Goal: Check status: Check status

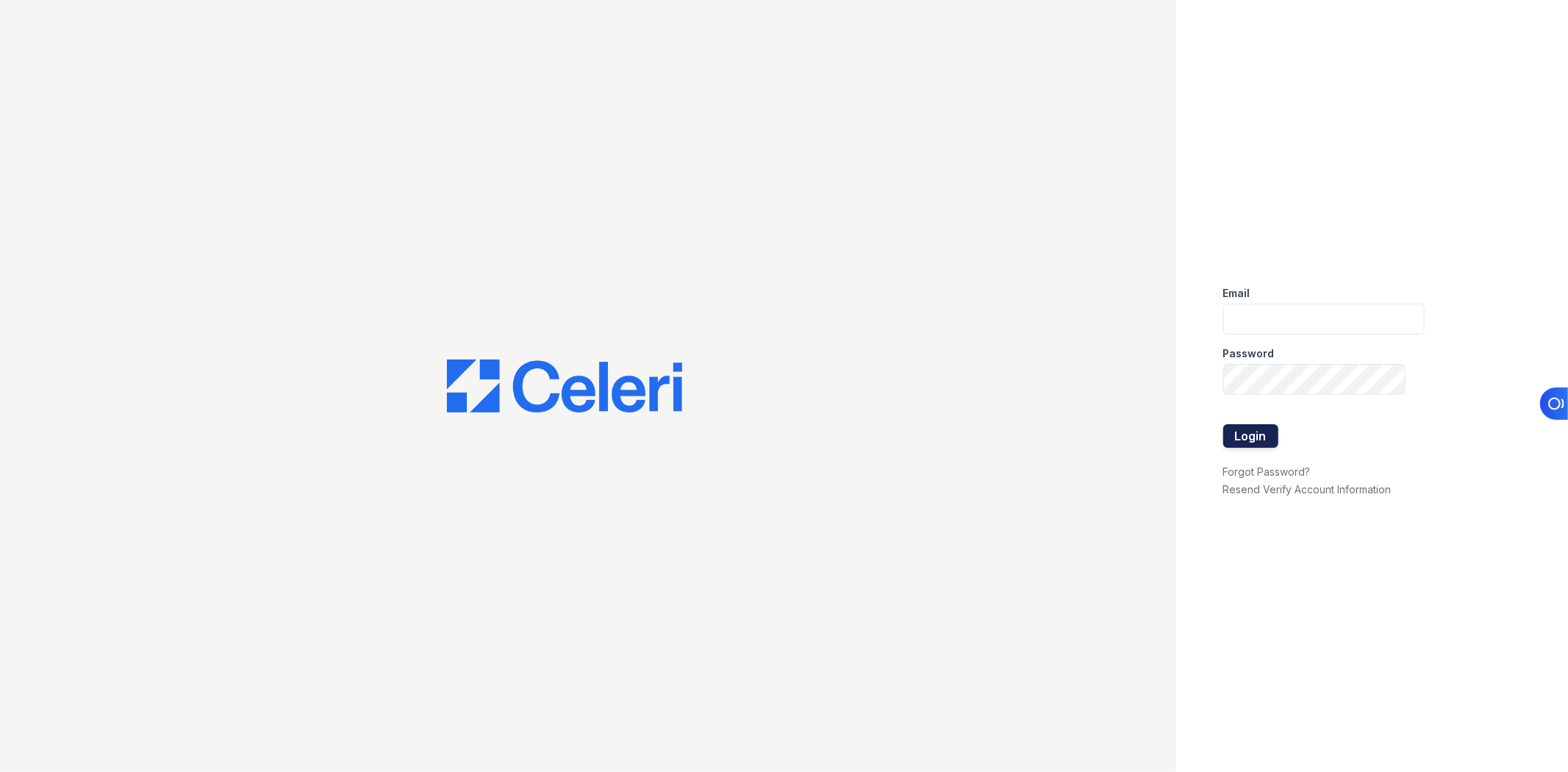
type input "mcovarrubias@lantowerliving.com"
click at [1238, 431] on button "Login" at bounding box center [1251, 436] width 55 height 24
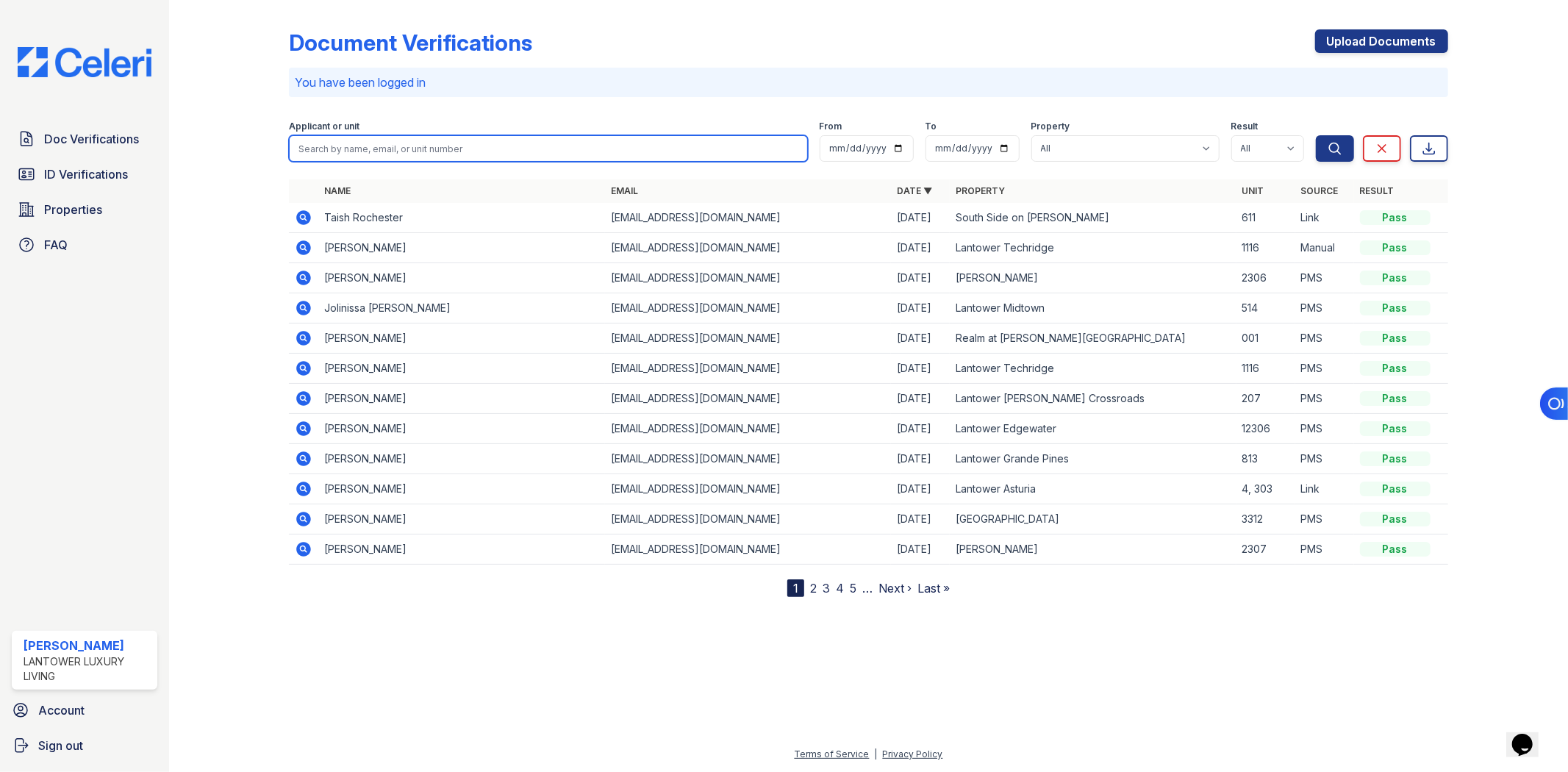
click at [382, 153] on input "search" at bounding box center [548, 149] width 519 height 26
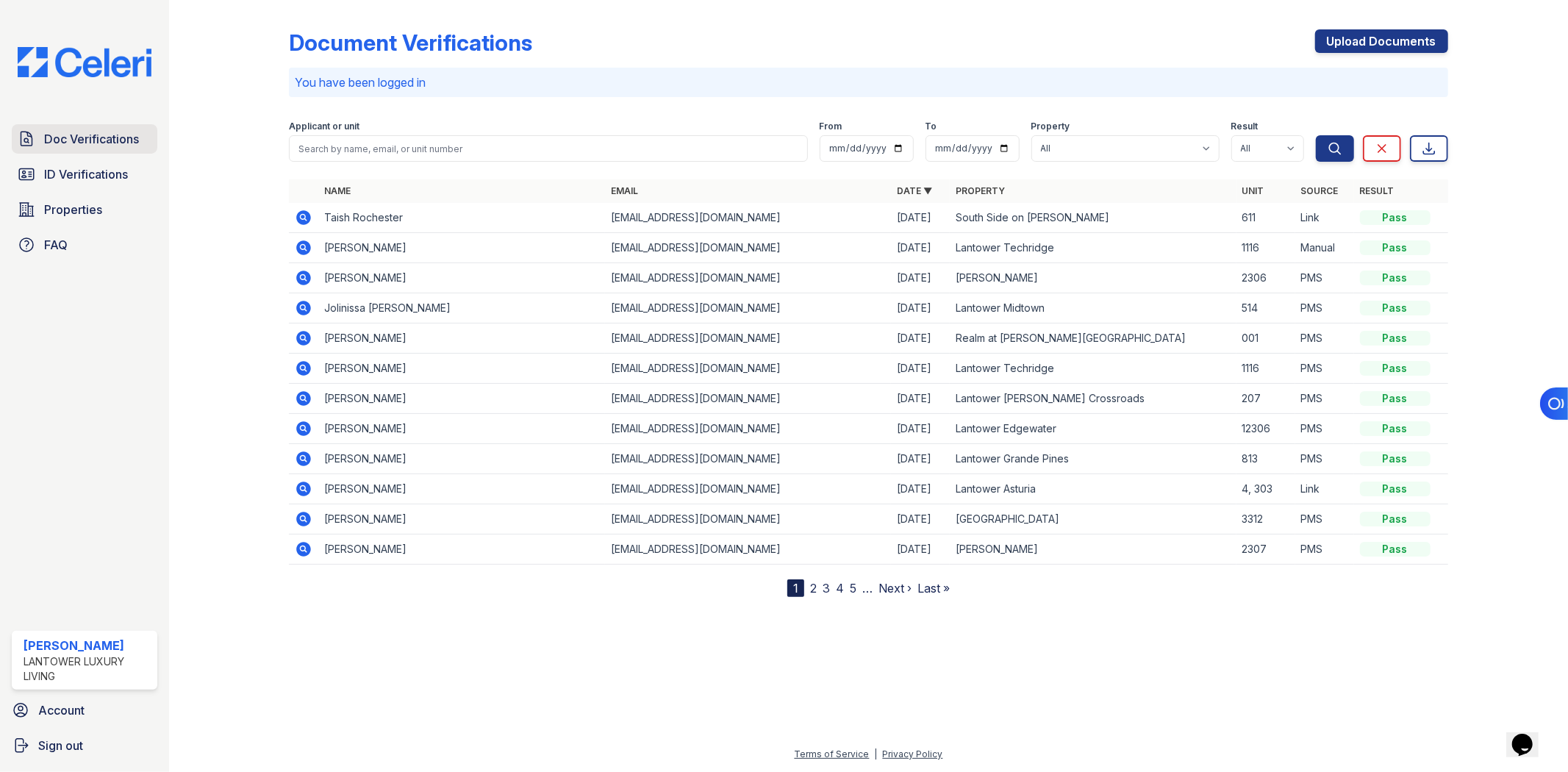
click at [106, 136] on span "Doc Verifications" at bounding box center [91, 138] width 95 height 17
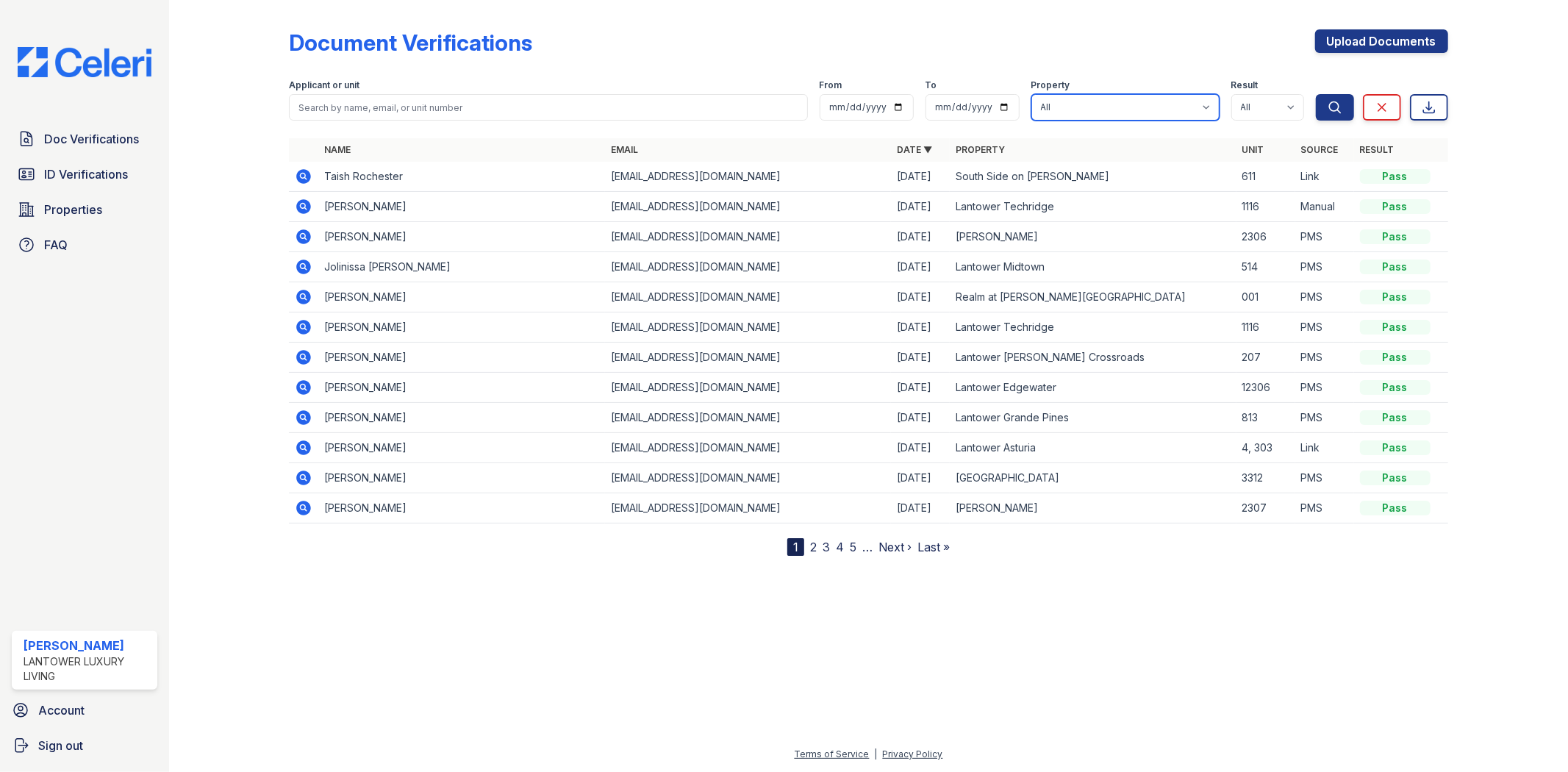
click at [1079, 96] on select "All Lantower Ambrosio Lantower Asturia Lantower Brandon Crossroads Lantower Bul…" at bounding box center [1125, 108] width 188 height 26
select select "4572"
click at [1031, 95] on select "All Lantower Ambrosio Lantower Asturia Lantower Brandon Crossroads Lantower Bul…" at bounding box center [1125, 108] width 188 height 26
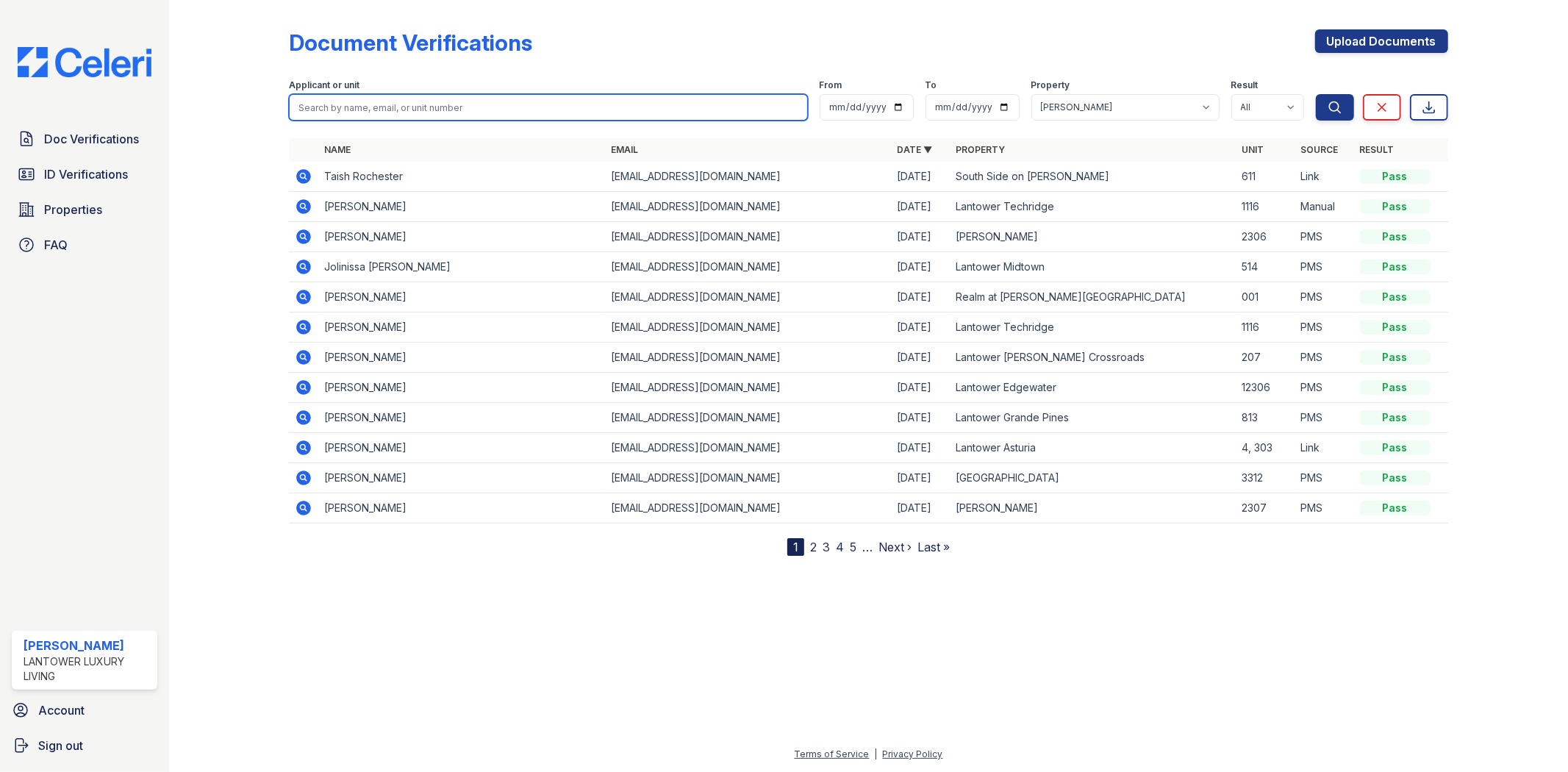
click at [486, 104] on input "search" at bounding box center [548, 108] width 519 height 26
type input "12211"
click at [1316, 95] on button "Search" at bounding box center [1335, 108] width 39 height 26
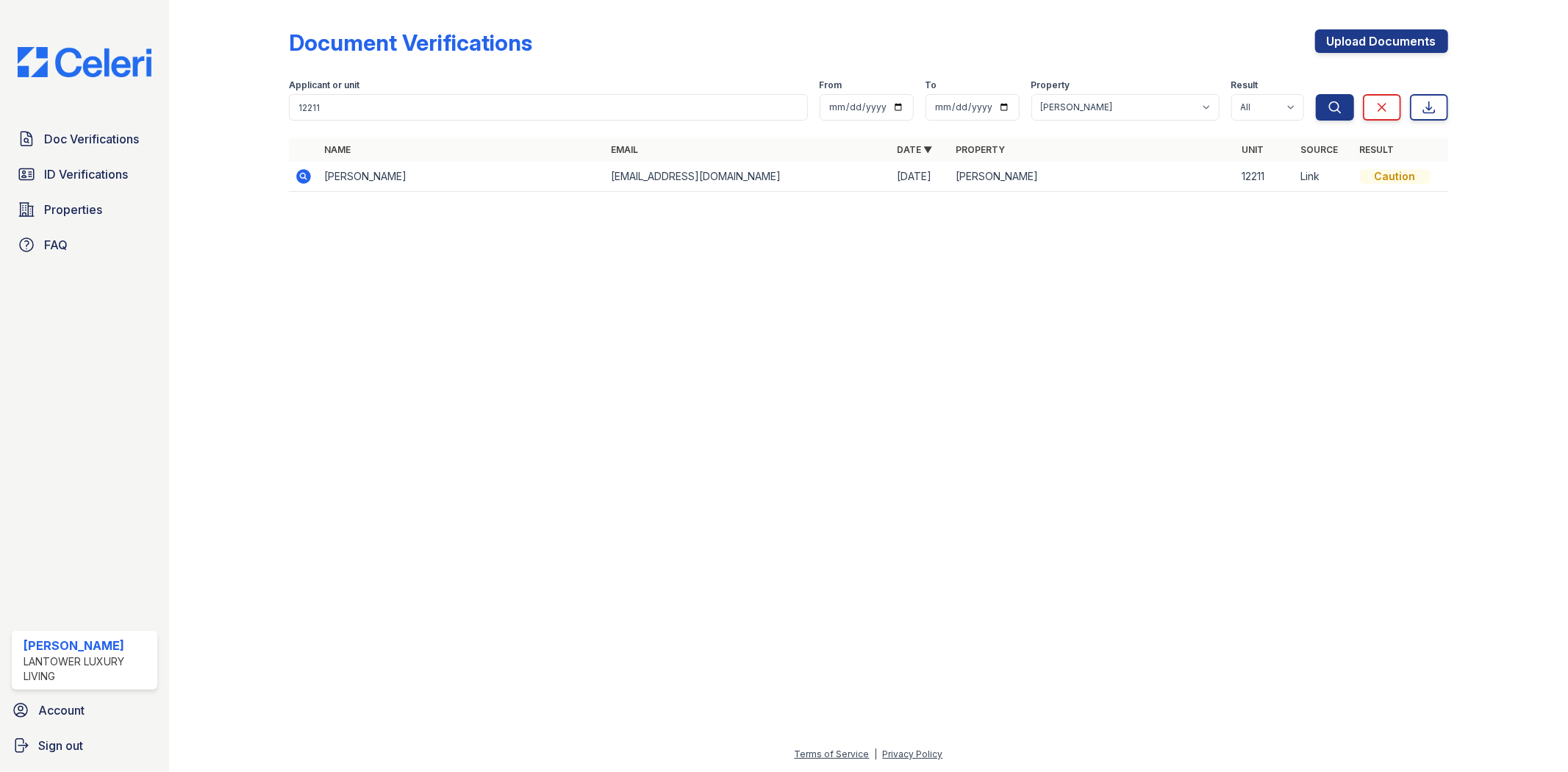
click at [549, 178] on td "[PERSON_NAME]" at bounding box center [461, 177] width 286 height 30
click at [310, 174] on icon at bounding box center [304, 177] width 15 height 15
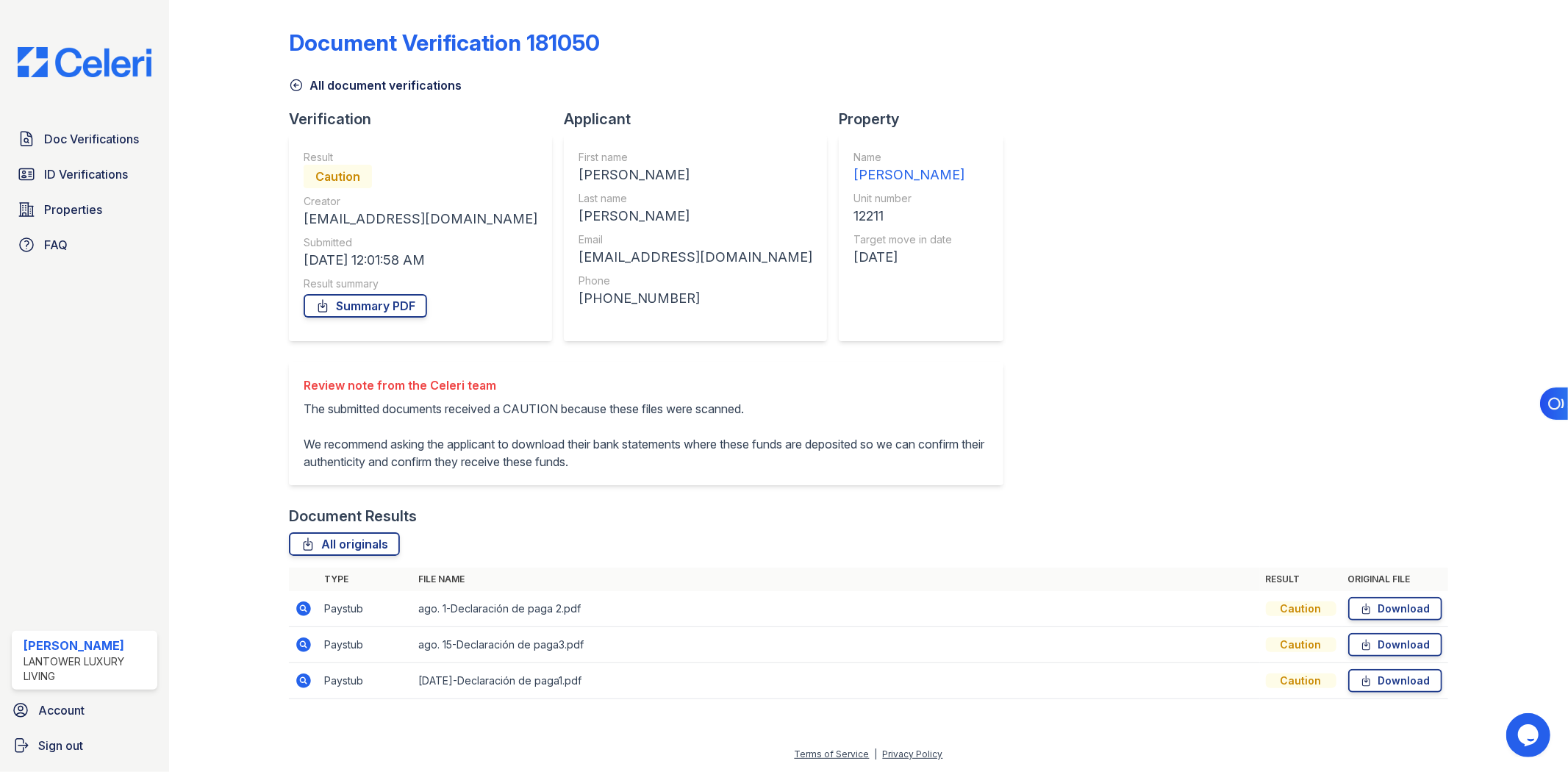
click at [307, 611] on icon at bounding box center [304, 609] width 15 height 15
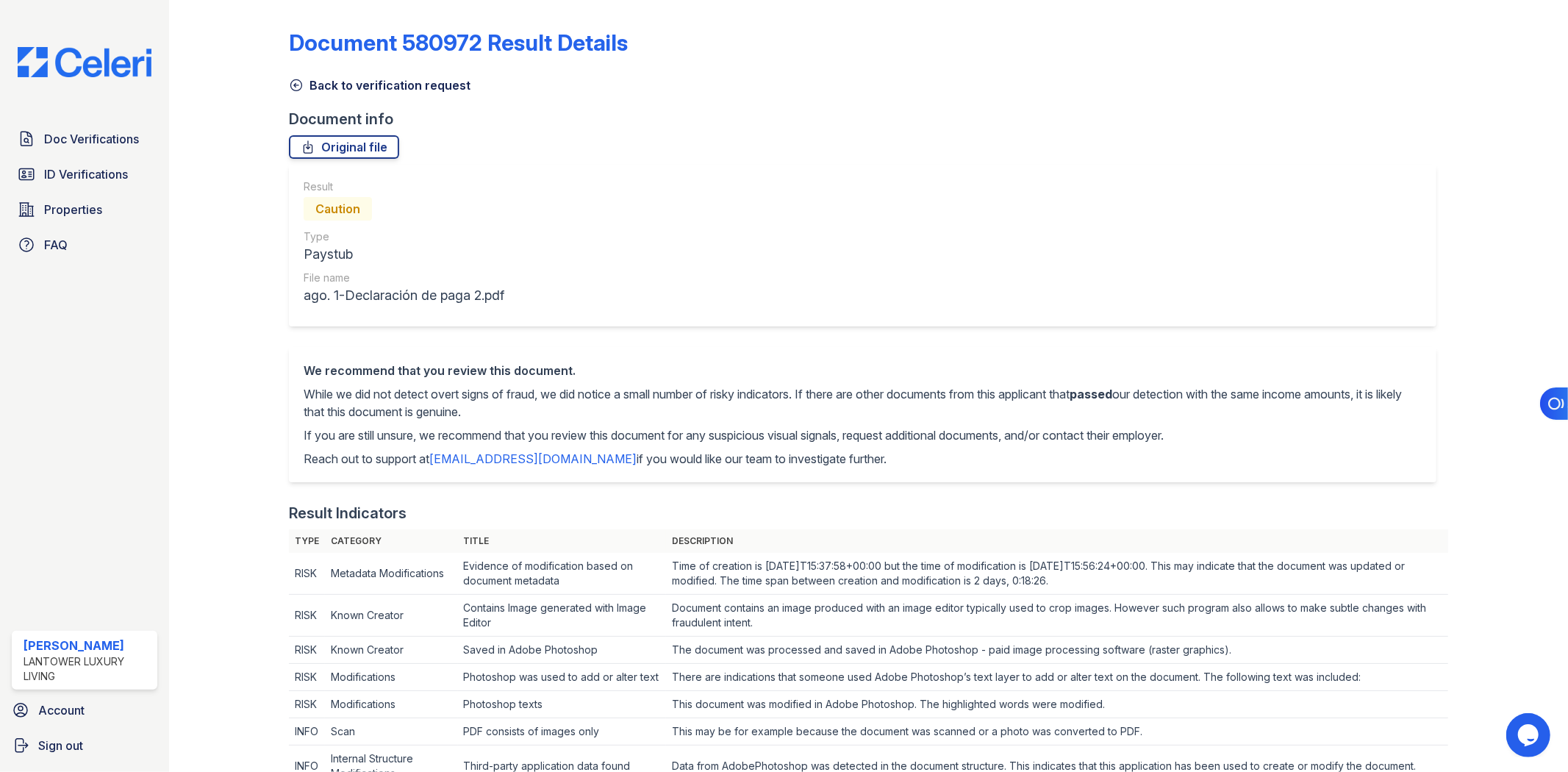
click at [302, 83] on icon at bounding box center [297, 86] width 15 height 15
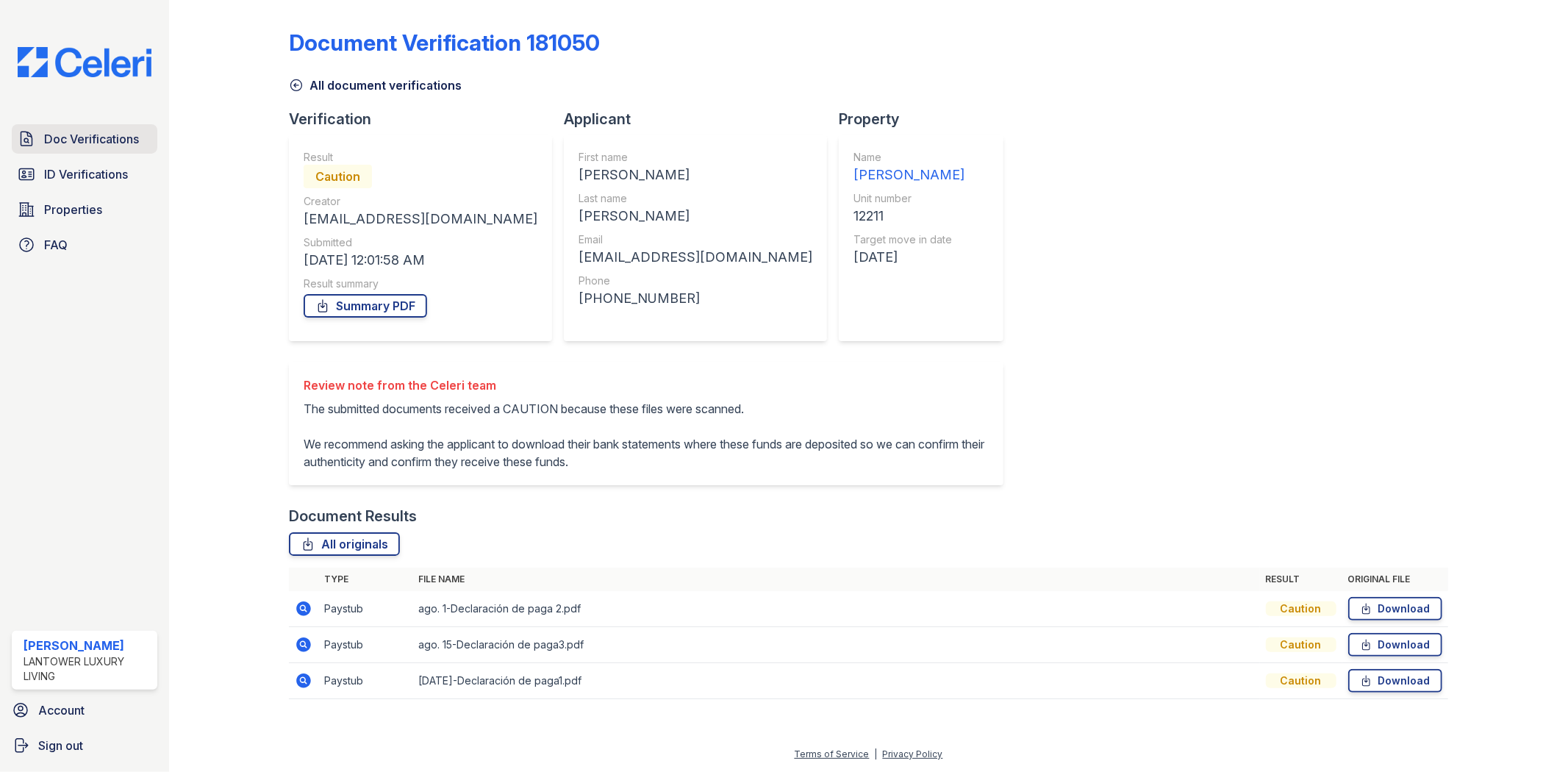
click at [108, 138] on span "Doc Verifications" at bounding box center [91, 138] width 95 height 17
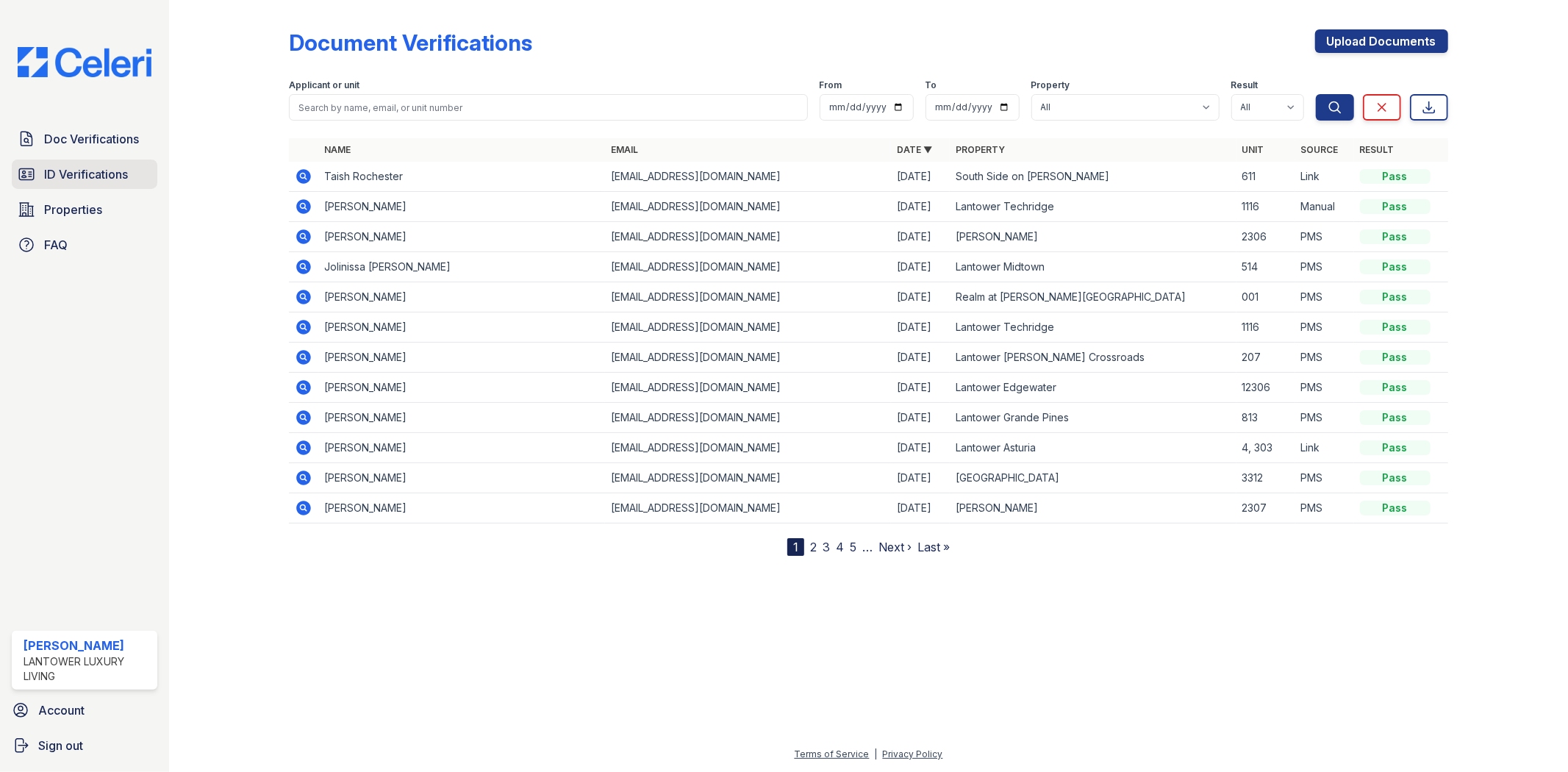
click at [95, 166] on span "ID Verifications" at bounding box center [86, 173] width 84 height 17
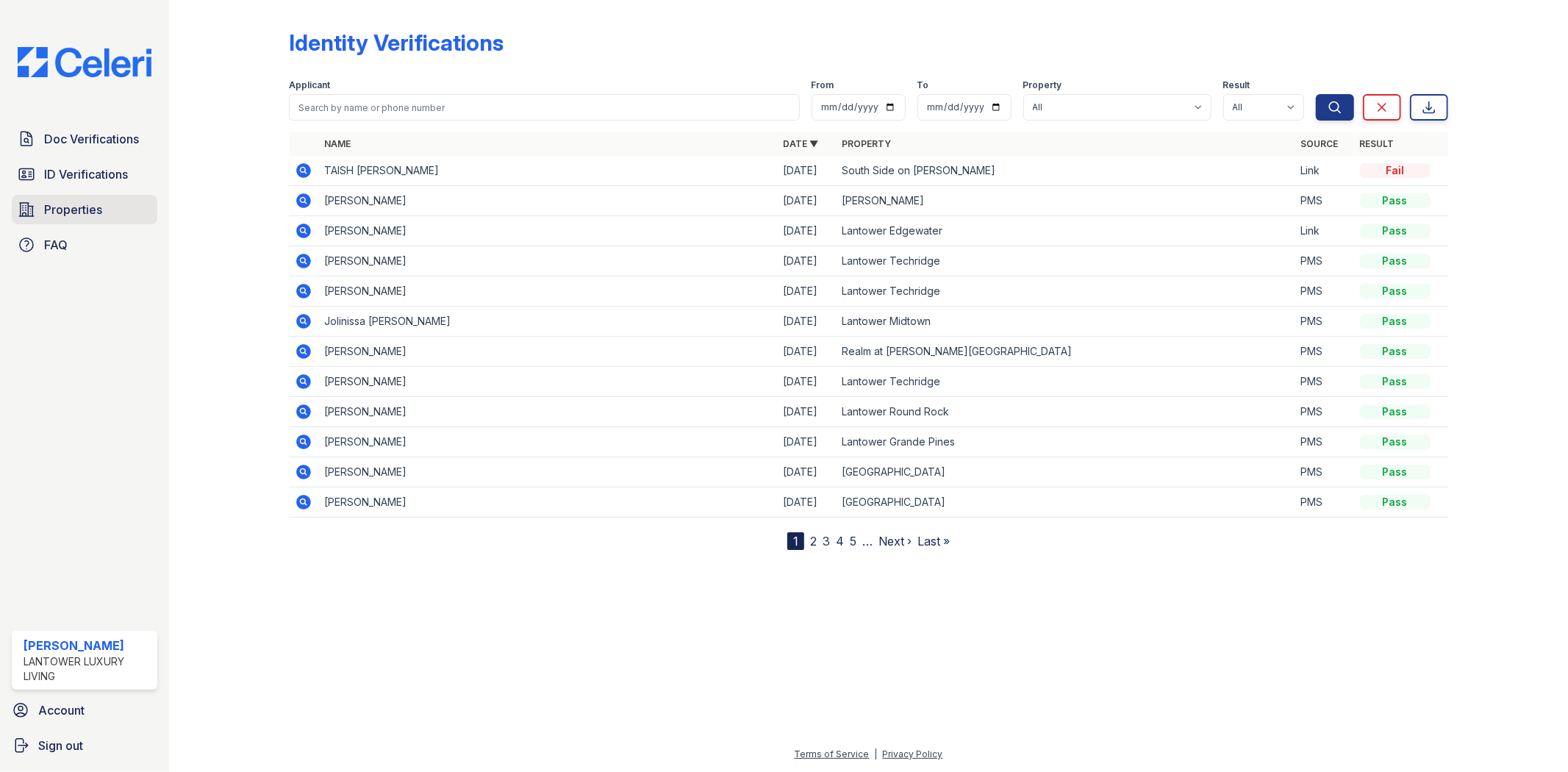
click at [92, 204] on span "Properties" at bounding box center [73, 209] width 58 height 17
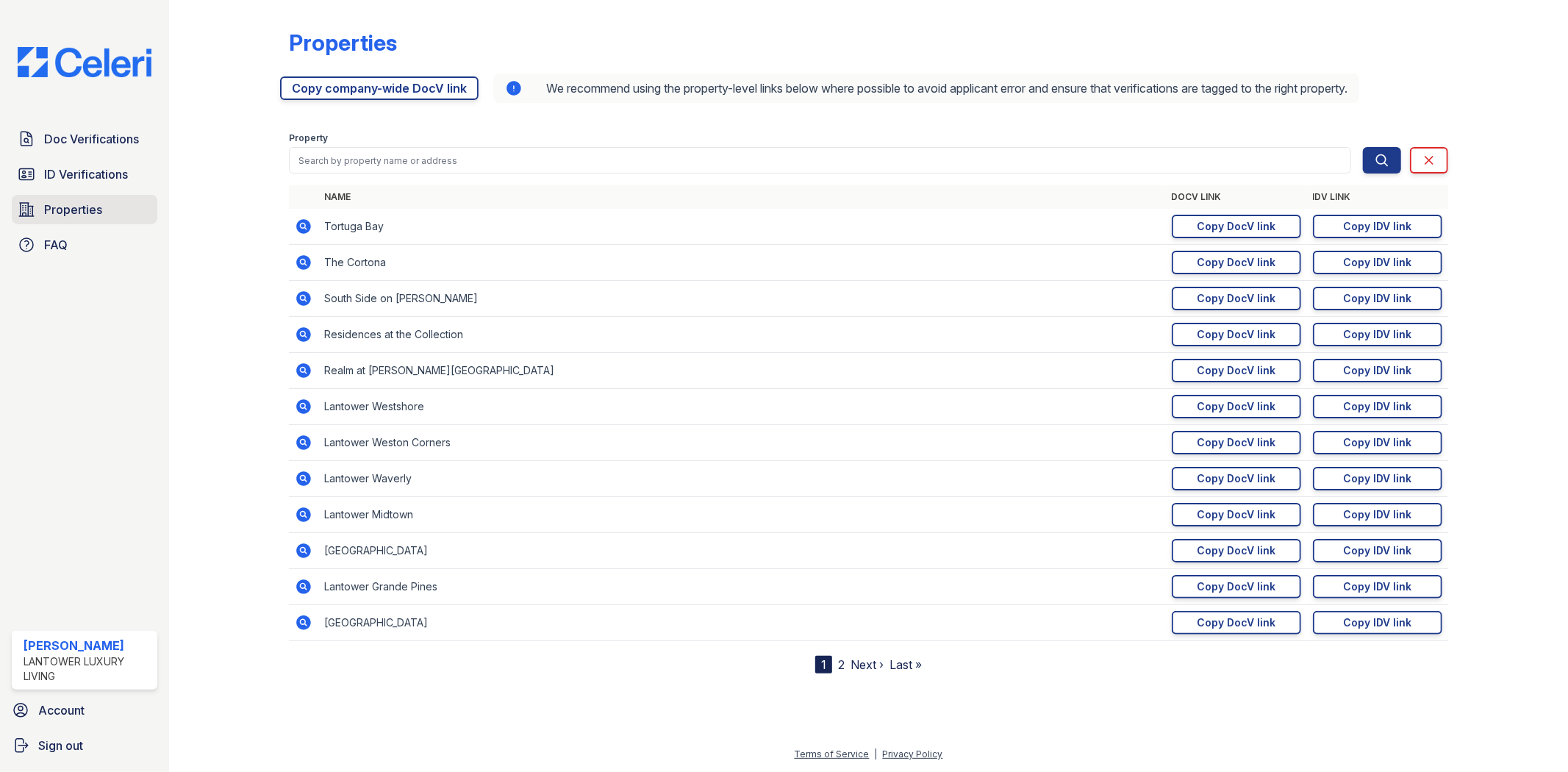
click at [118, 210] on link "Properties" at bounding box center [84, 210] width 145 height 30
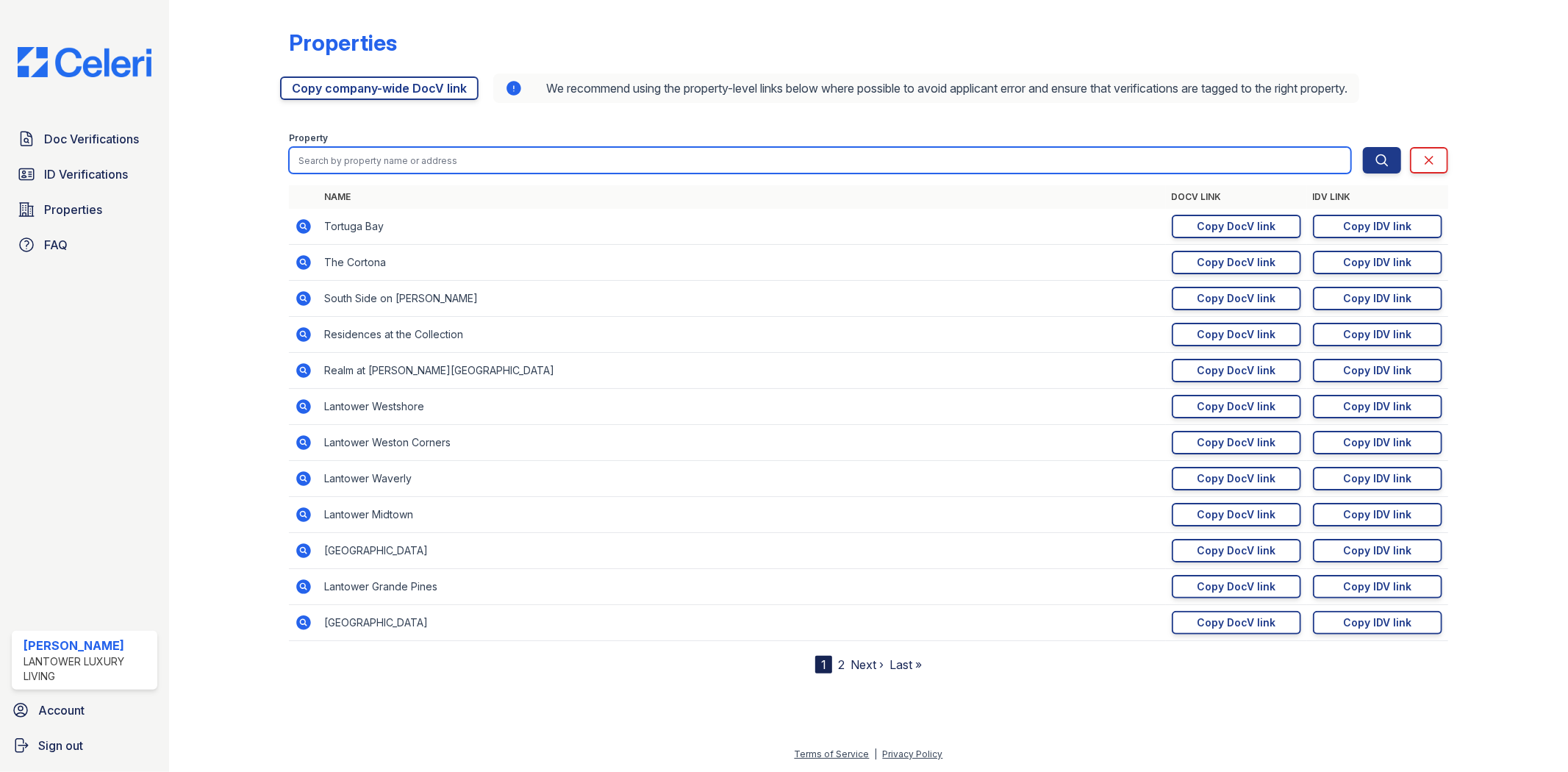
click at [502, 159] on input "search" at bounding box center [820, 160] width 1062 height 26
type input "ambro"
click at [1363, 147] on button "Search" at bounding box center [1382, 160] width 39 height 26
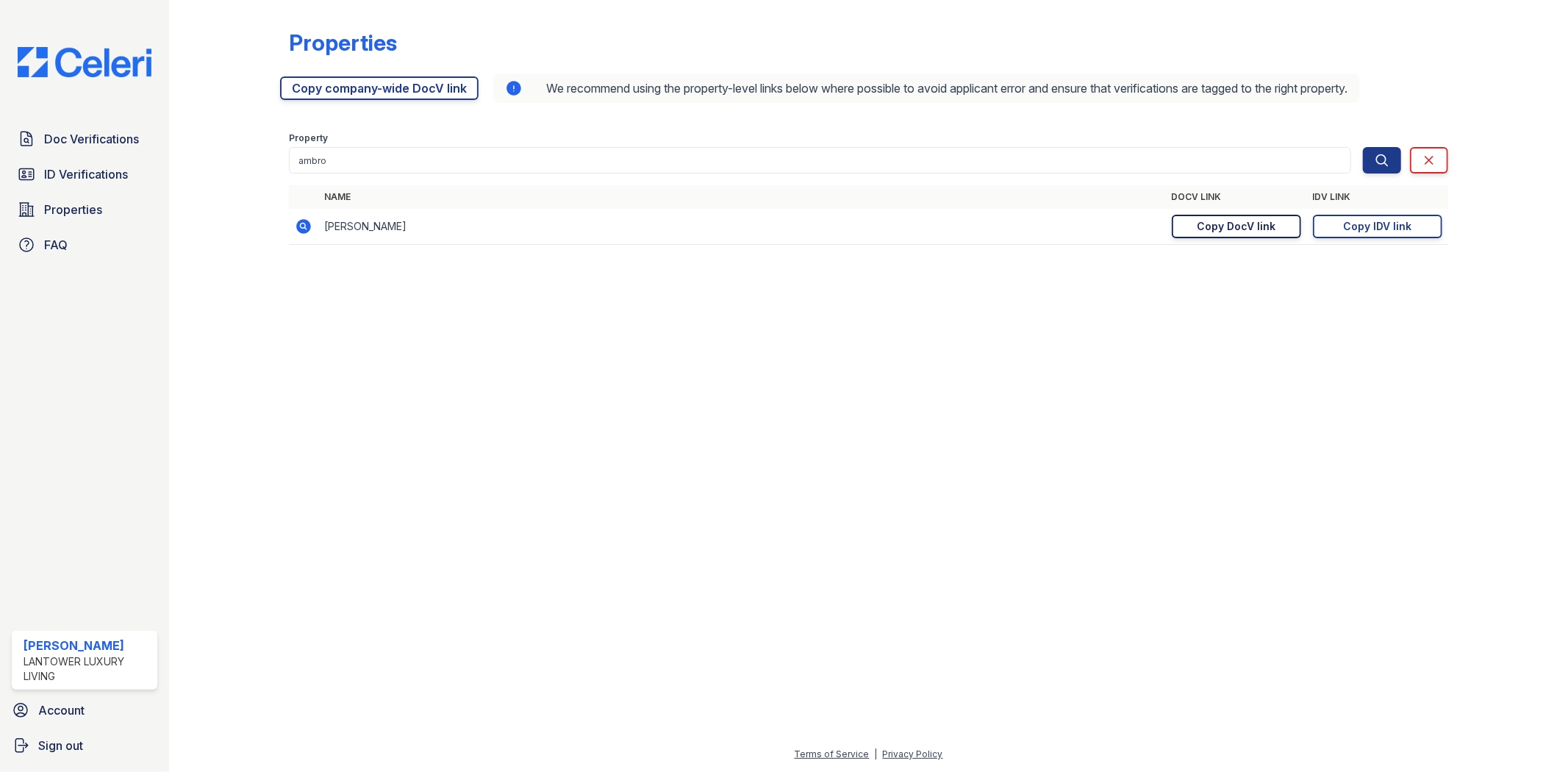
click at [1266, 236] on link "Copy DocV link Copy link" at bounding box center [1236, 226] width 129 height 24
click at [38, 134] on link "Doc Verifications" at bounding box center [84, 139] width 145 height 30
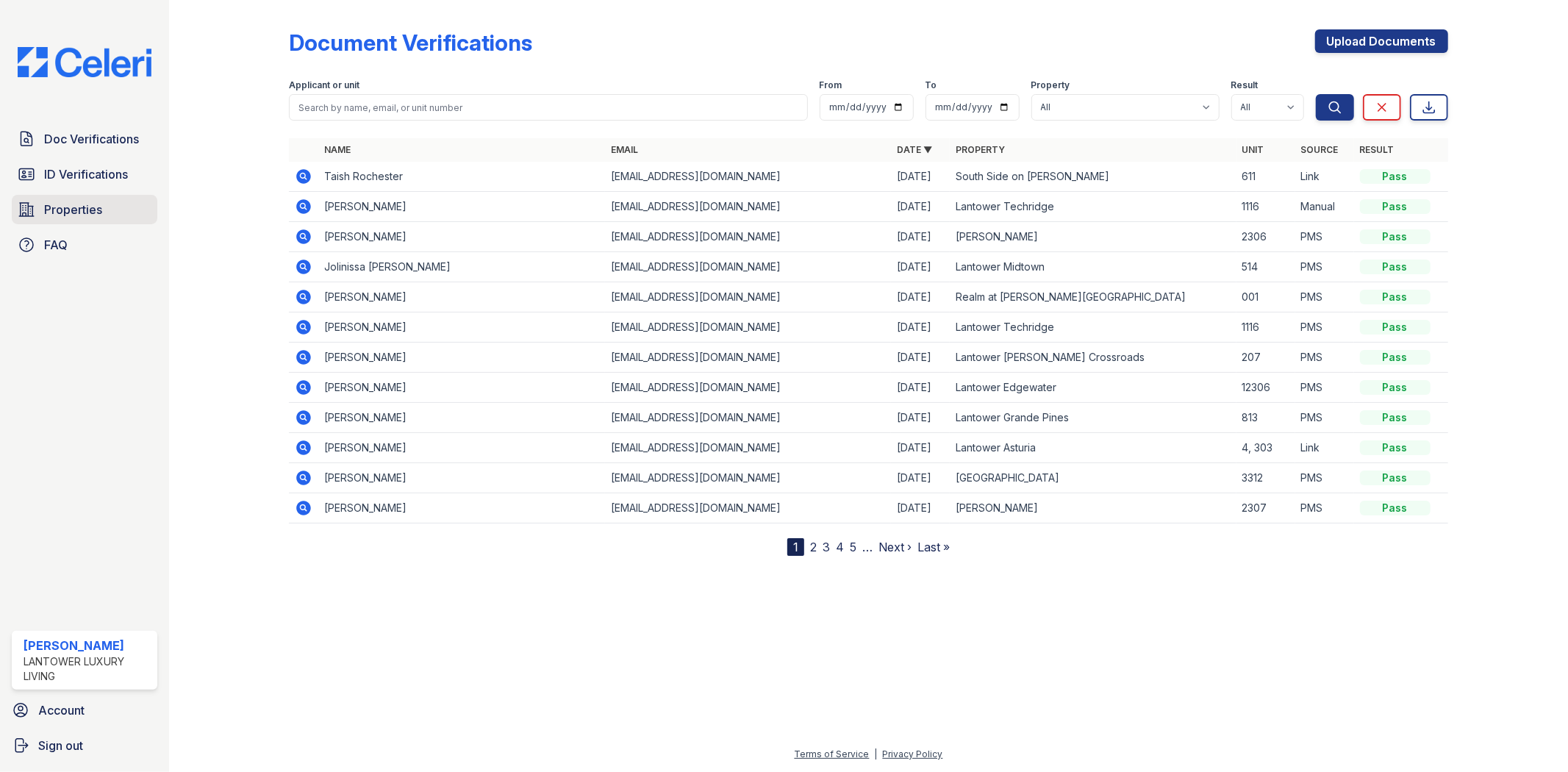
drag, startPoint x: 90, startPoint y: 208, endPoint x: 86, endPoint y: 201, distance: 8.1
click at [90, 208] on span "Properties" at bounding box center [73, 209] width 58 height 17
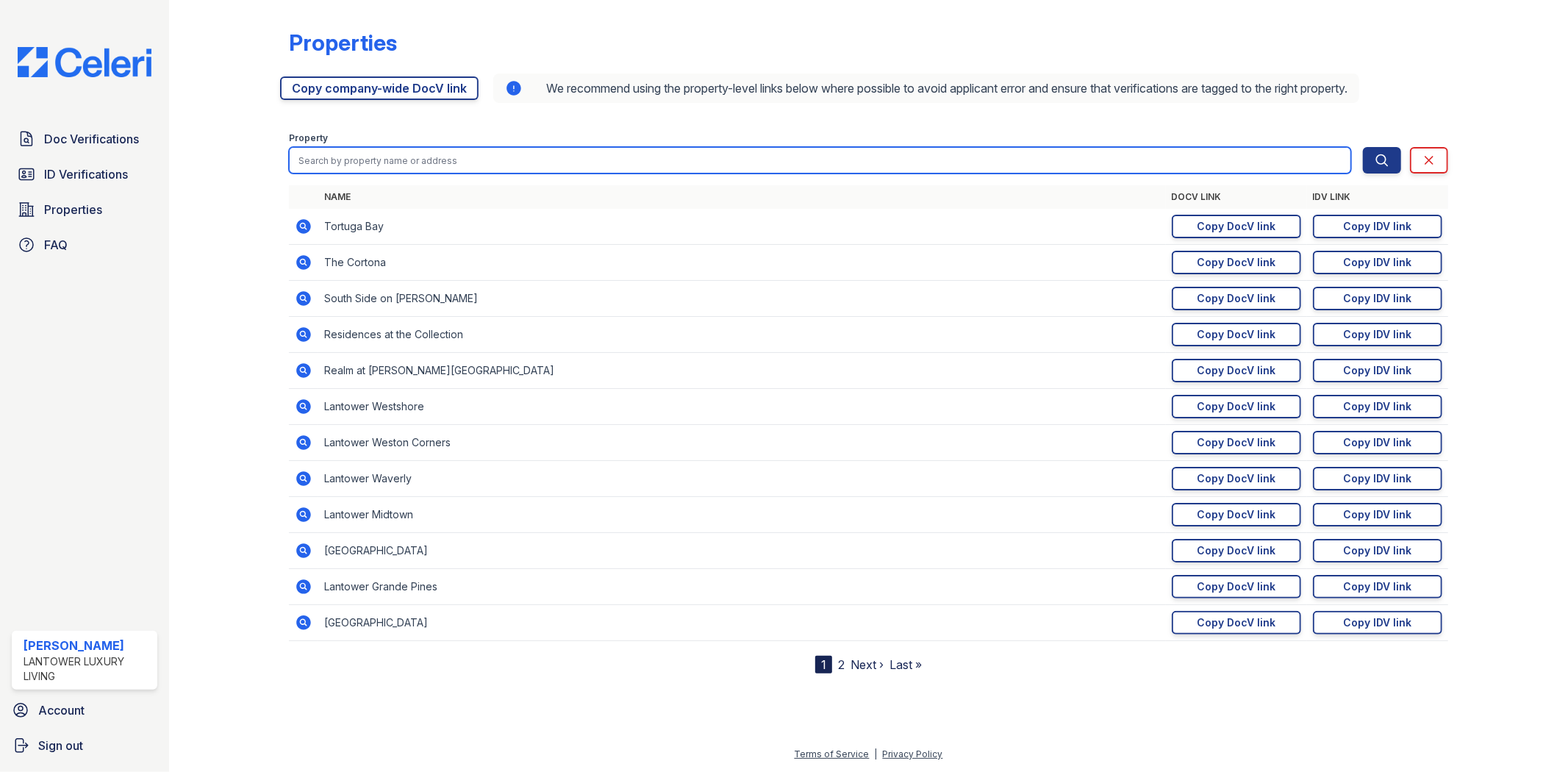
click at [553, 159] on input "search" at bounding box center [820, 160] width 1062 height 26
type input "ambro"
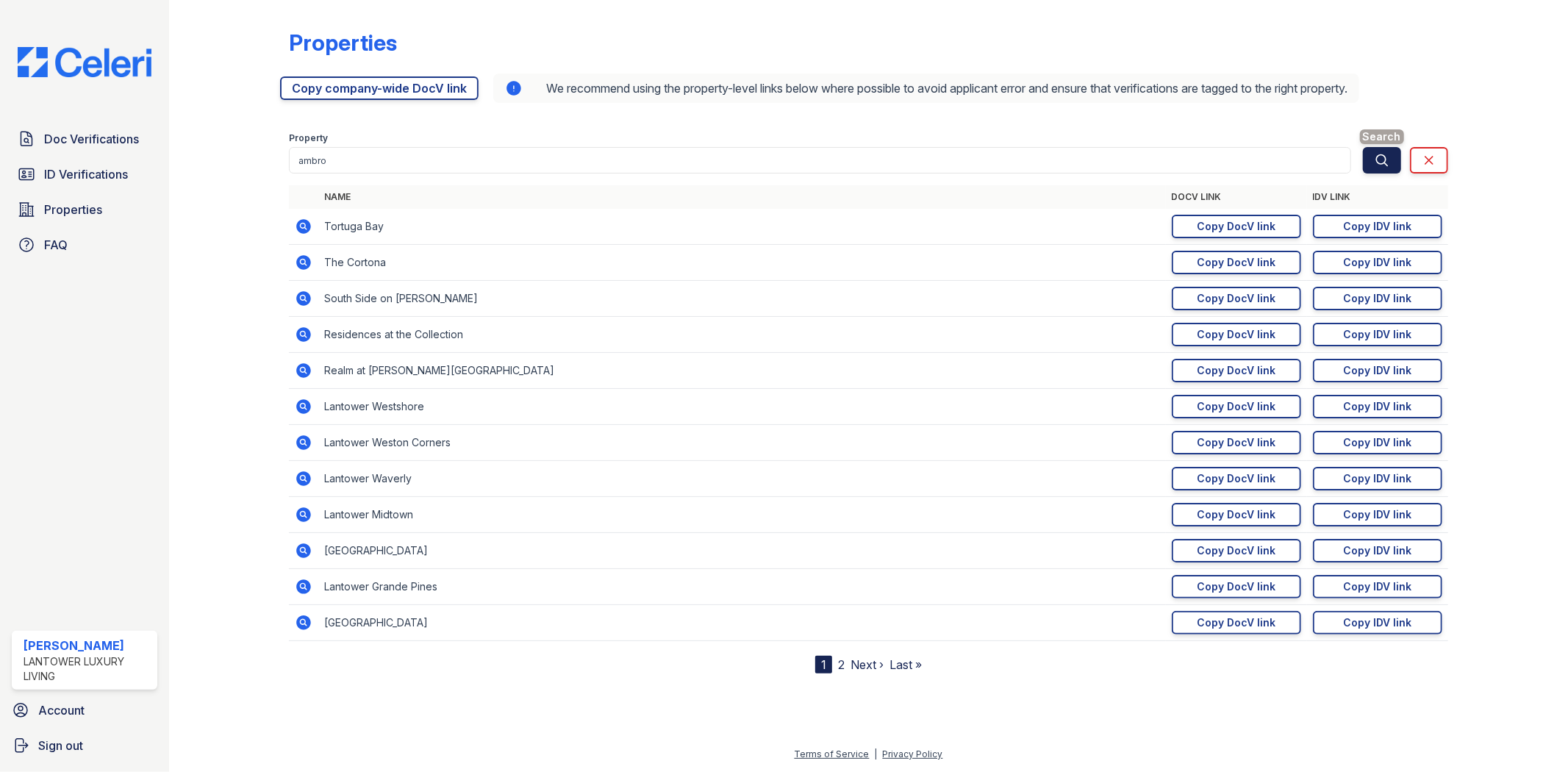
click at [1368, 163] on button "Search" at bounding box center [1382, 160] width 39 height 26
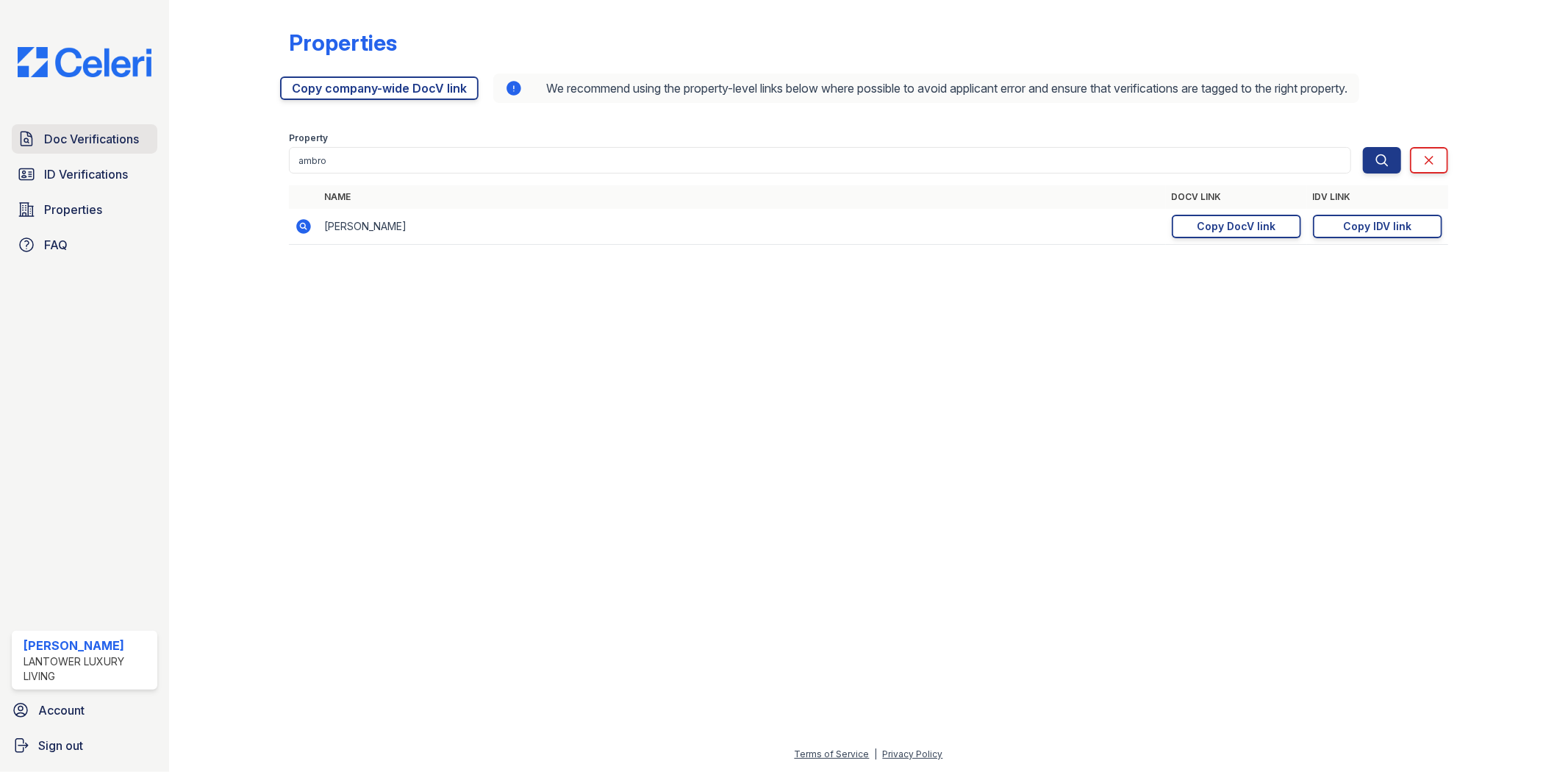
click at [97, 144] on span "Doc Verifications" at bounding box center [91, 138] width 95 height 17
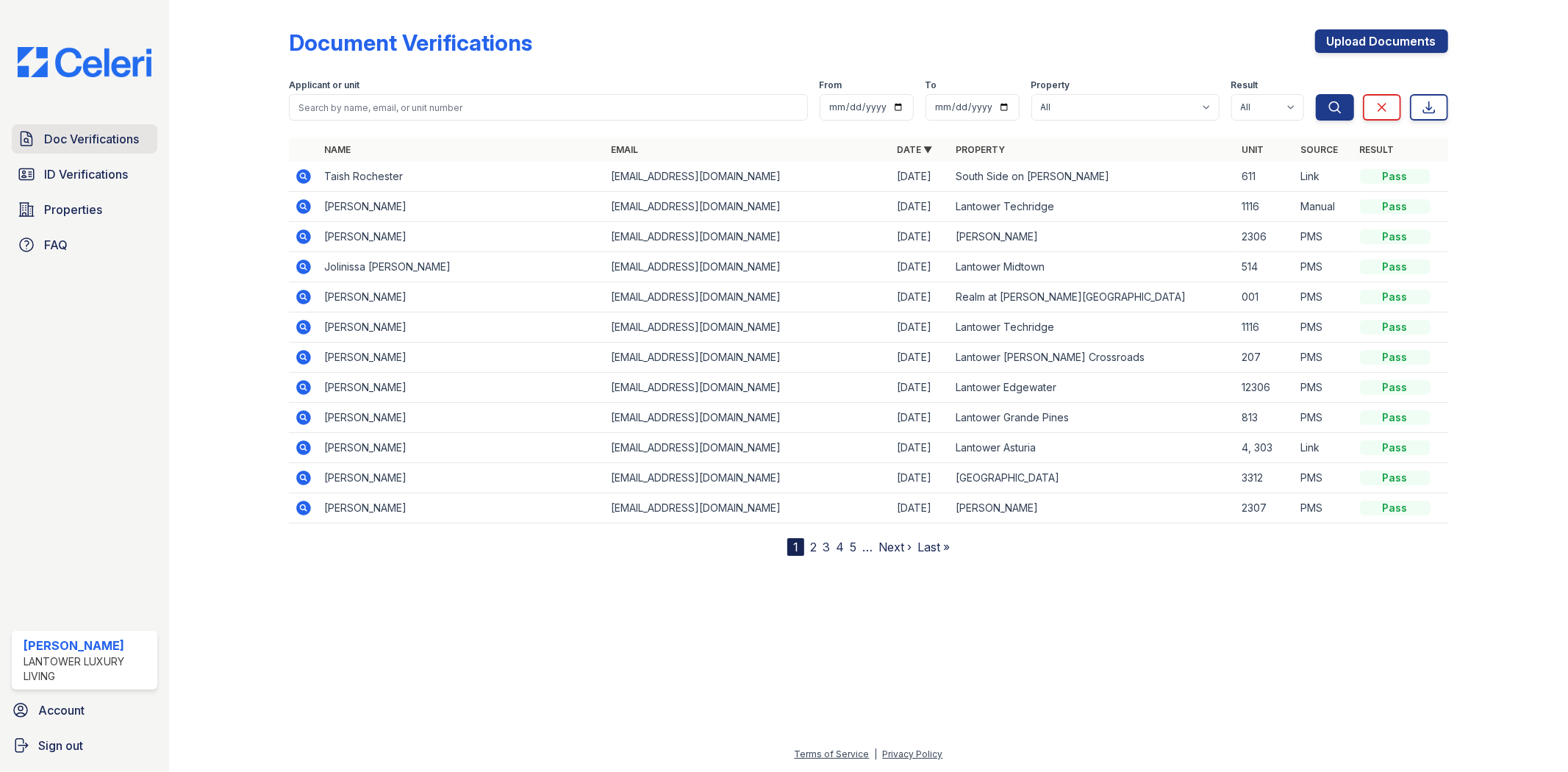
click at [81, 141] on span "Doc Verifications" at bounding box center [91, 138] width 95 height 17
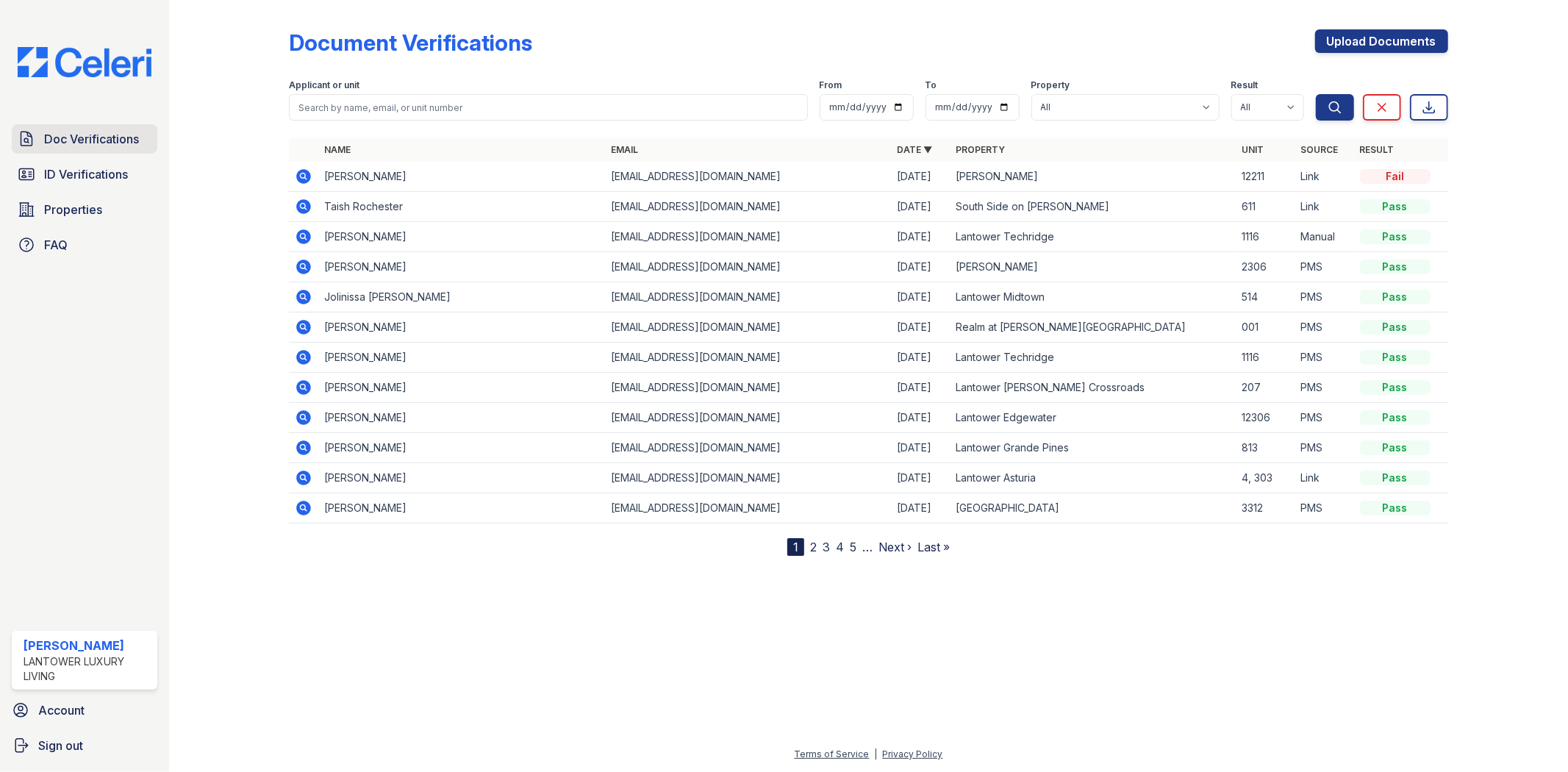
click at [76, 127] on link "Doc Verifications" at bounding box center [84, 139] width 145 height 30
click at [304, 170] on icon at bounding box center [304, 177] width 15 height 15
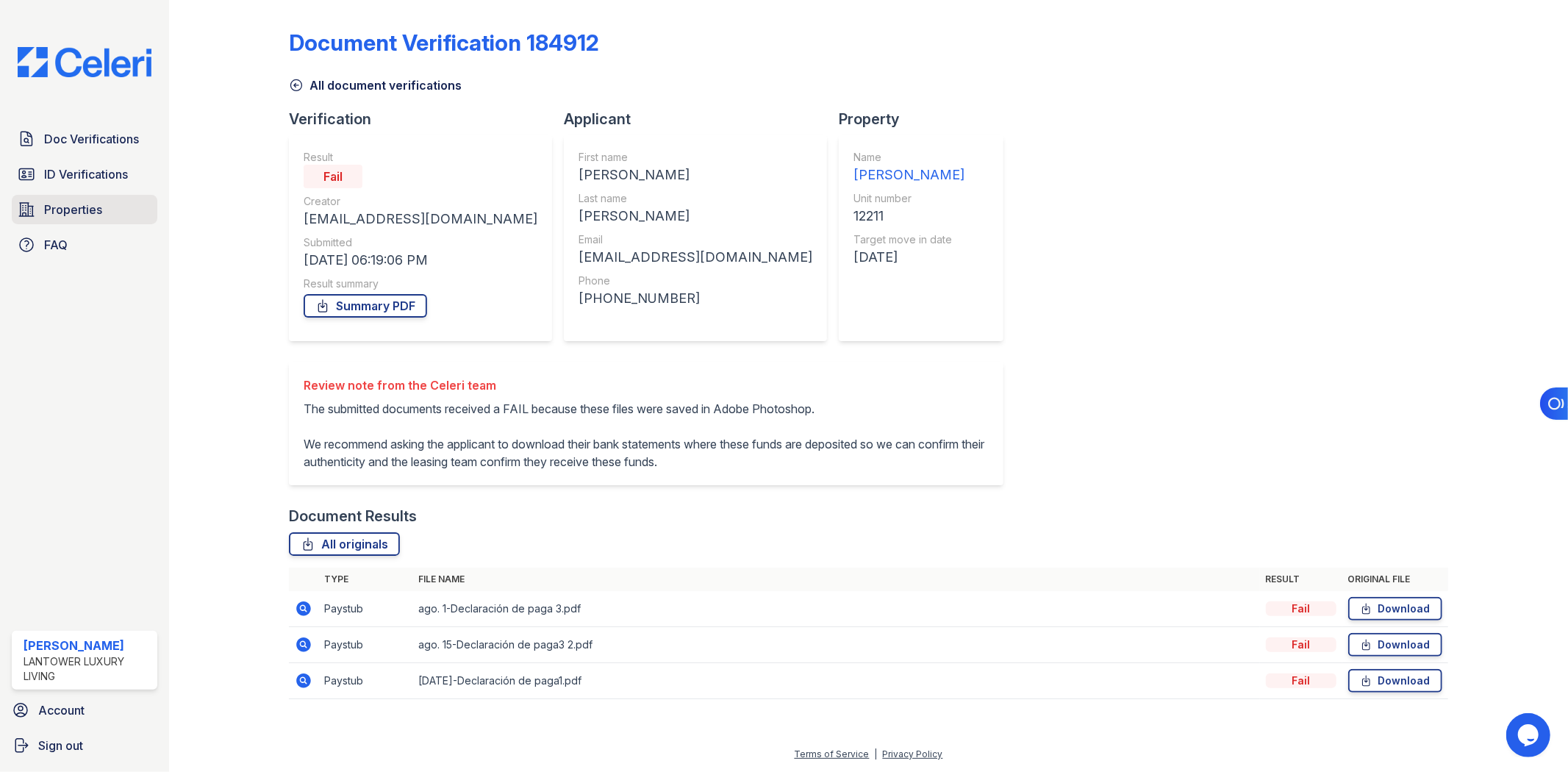
click at [80, 213] on span "Properties" at bounding box center [73, 209] width 58 height 17
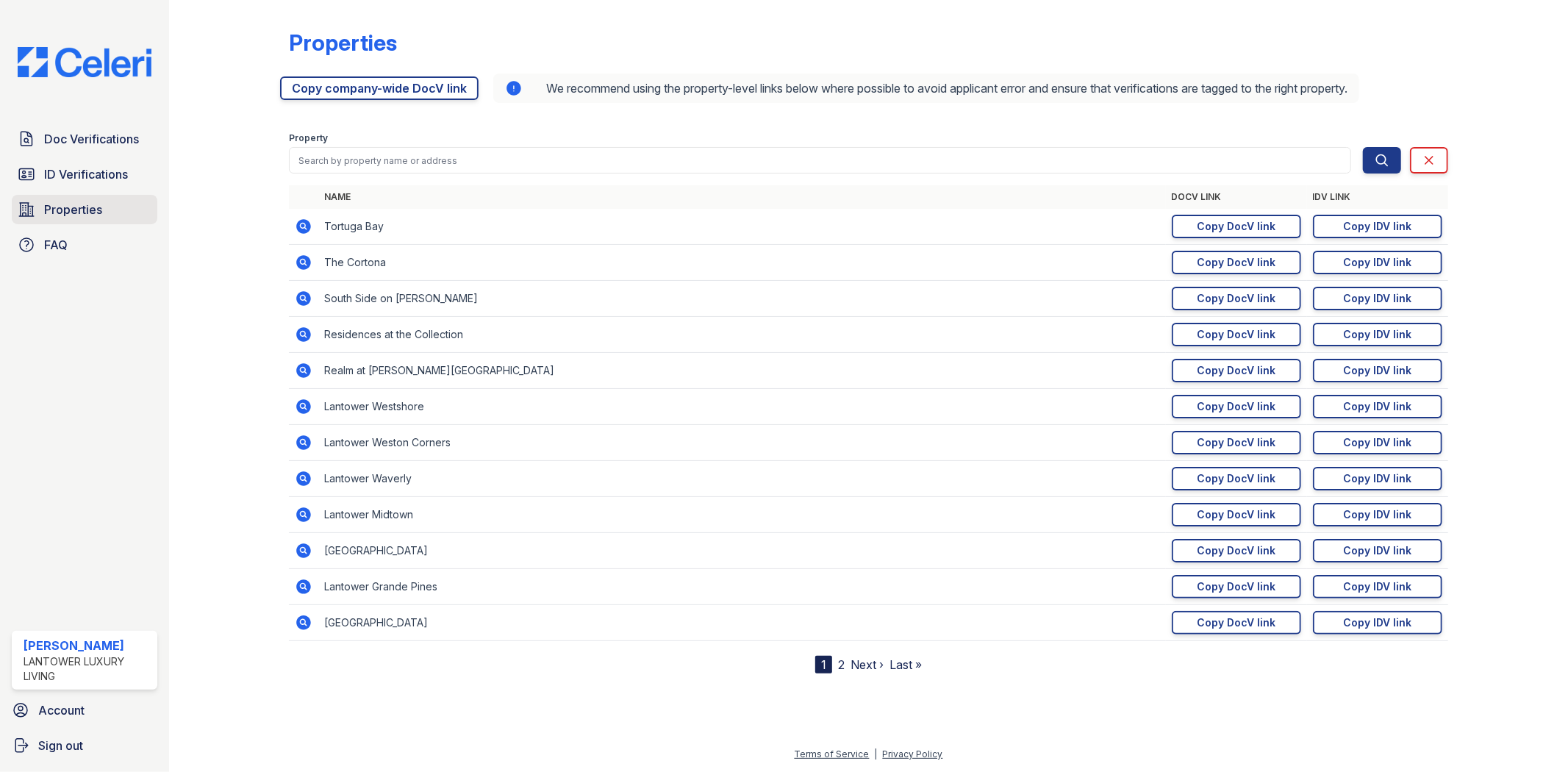
click at [94, 203] on span "Properties" at bounding box center [73, 209] width 58 height 17
click at [97, 173] on span "ID Verifications" at bounding box center [86, 173] width 84 height 17
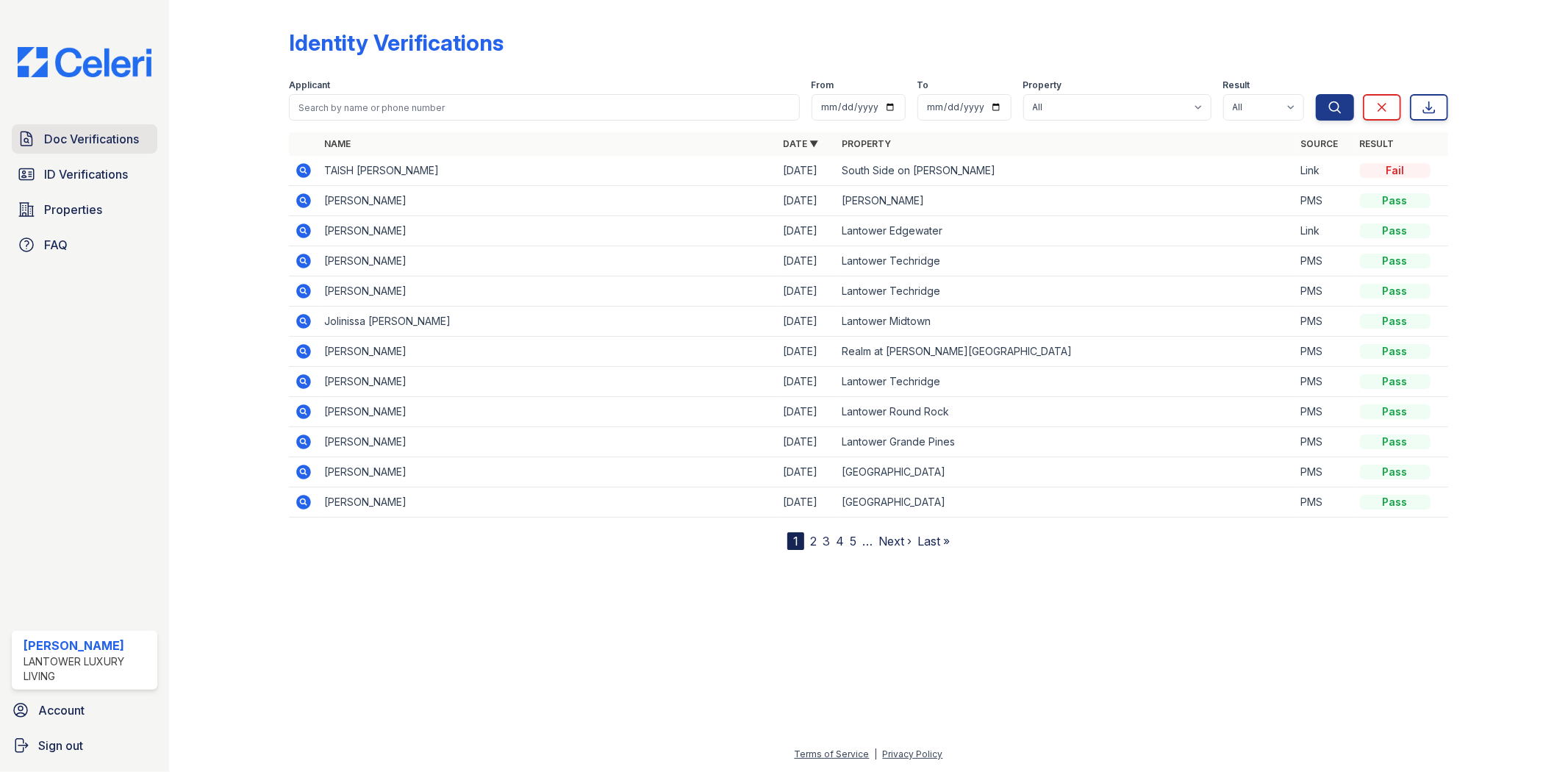
click at [96, 143] on span "Doc Verifications" at bounding box center [91, 138] width 95 height 17
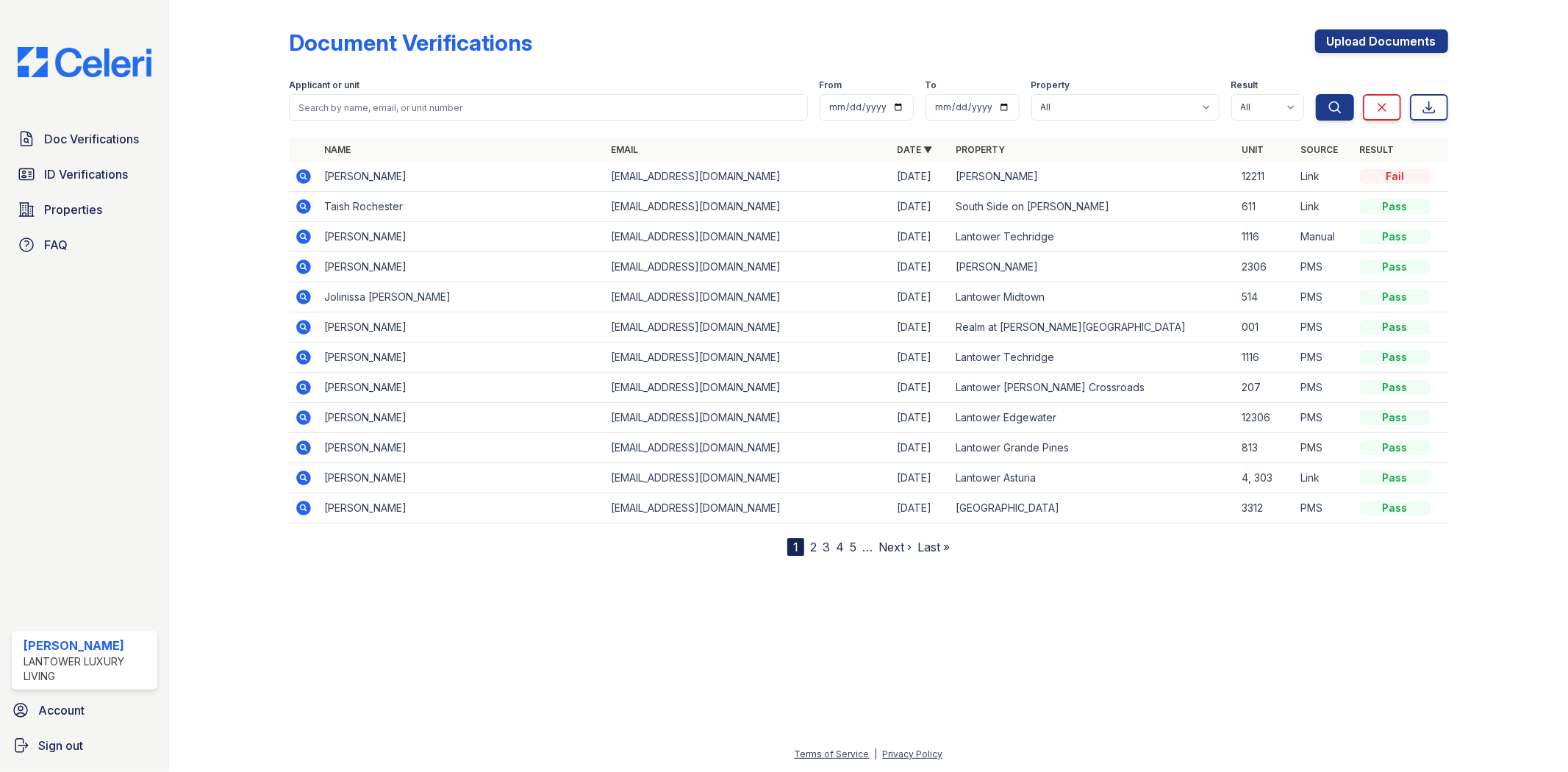
drag, startPoint x: 434, startPoint y: 173, endPoint x: 322, endPoint y: 178, distance: 112.1
click at [322, 178] on td "Yolanda Dominguez" at bounding box center [461, 177] width 286 height 30
copy td "Yolanda Dominguez"
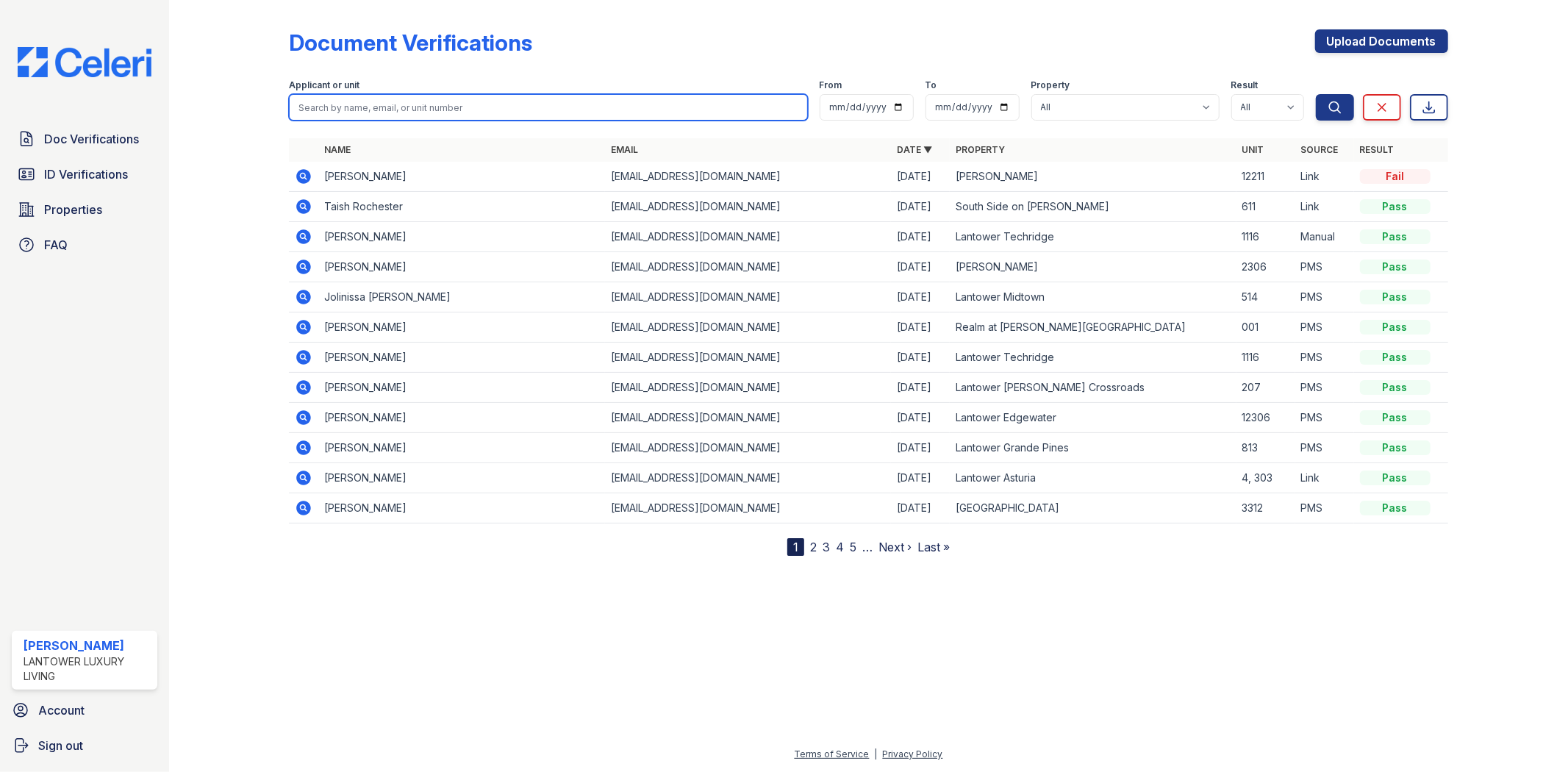
click at [364, 109] on input "search" at bounding box center [548, 108] width 519 height 26
paste input "Yolanda Dominguez"
type input "Yolanda Dominguez"
click at [1316, 95] on button "Search" at bounding box center [1335, 108] width 39 height 26
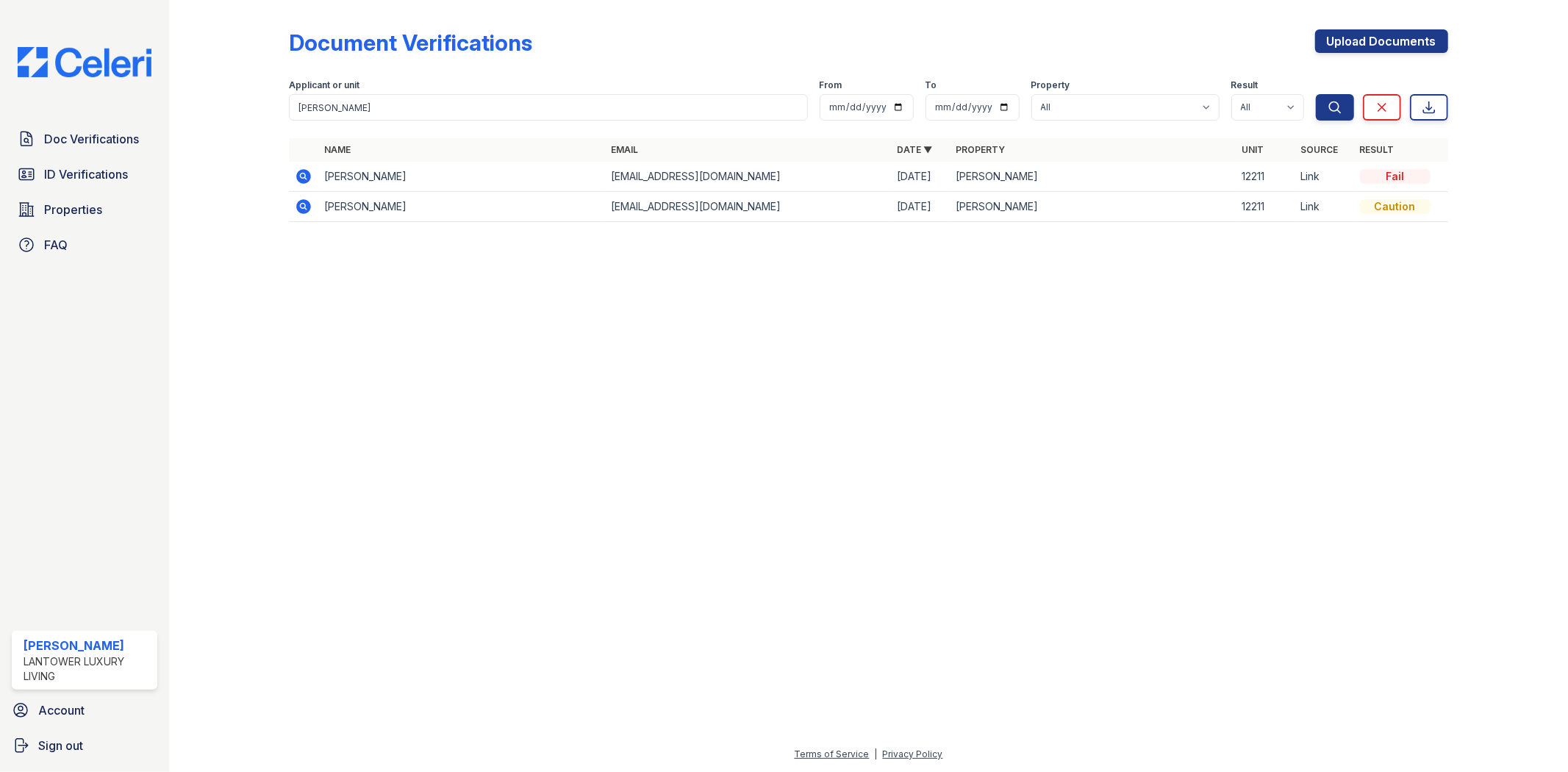
click at [304, 204] on icon at bounding box center [303, 206] width 17 height 17
